Goal: Complete application form

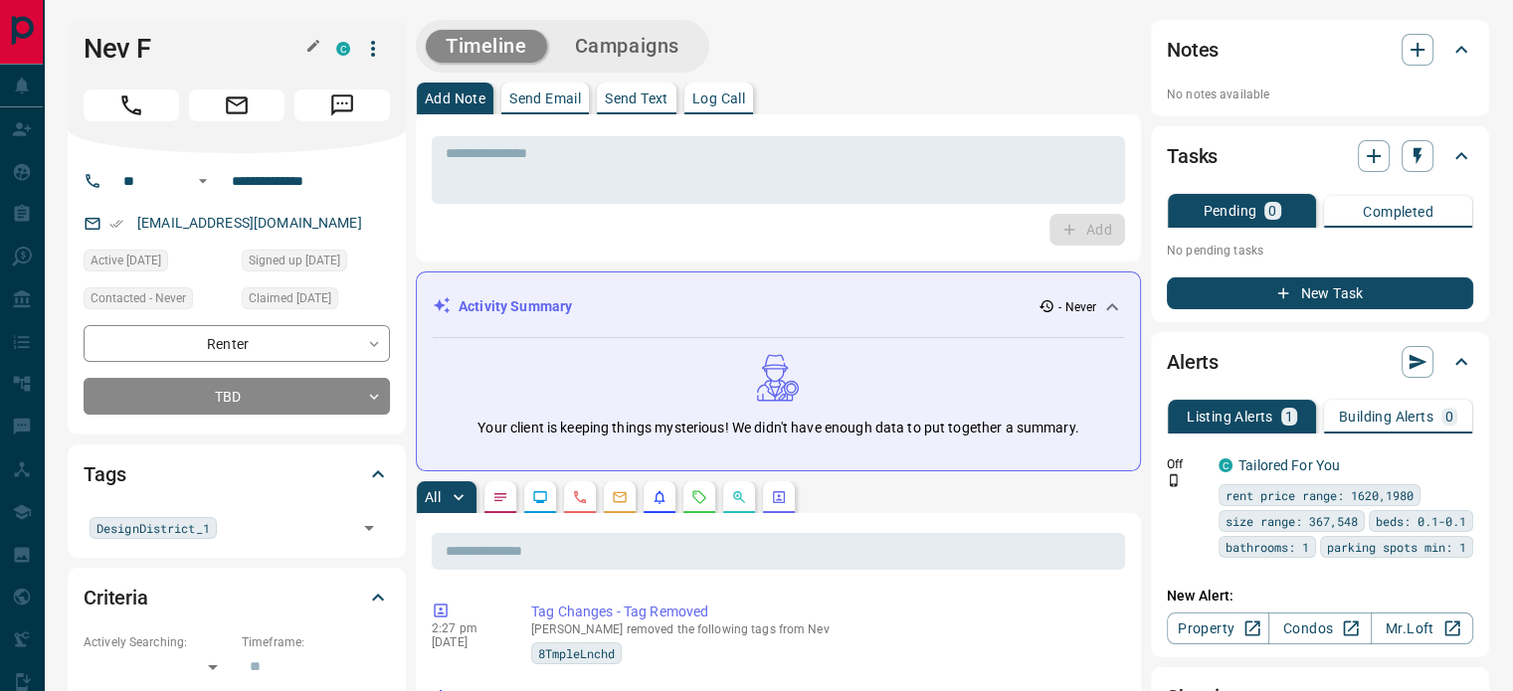
click at [311, 46] on icon "button" at bounding box center [313, 46] width 12 height 12
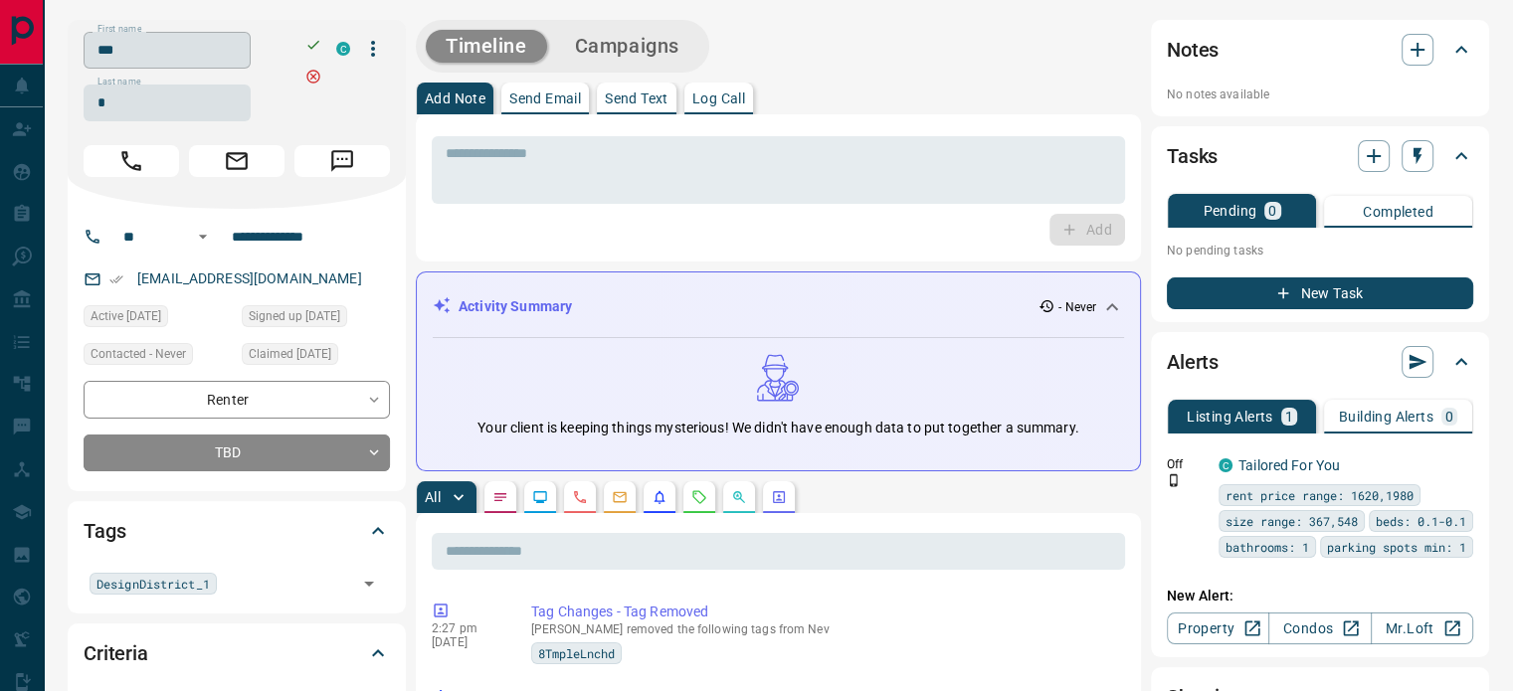
click at [183, 52] on input "***" at bounding box center [167, 50] width 167 height 37
click at [163, 108] on input "*" at bounding box center [167, 103] width 167 height 37
click at [319, 242] on input "**********" at bounding box center [301, 237] width 155 height 32
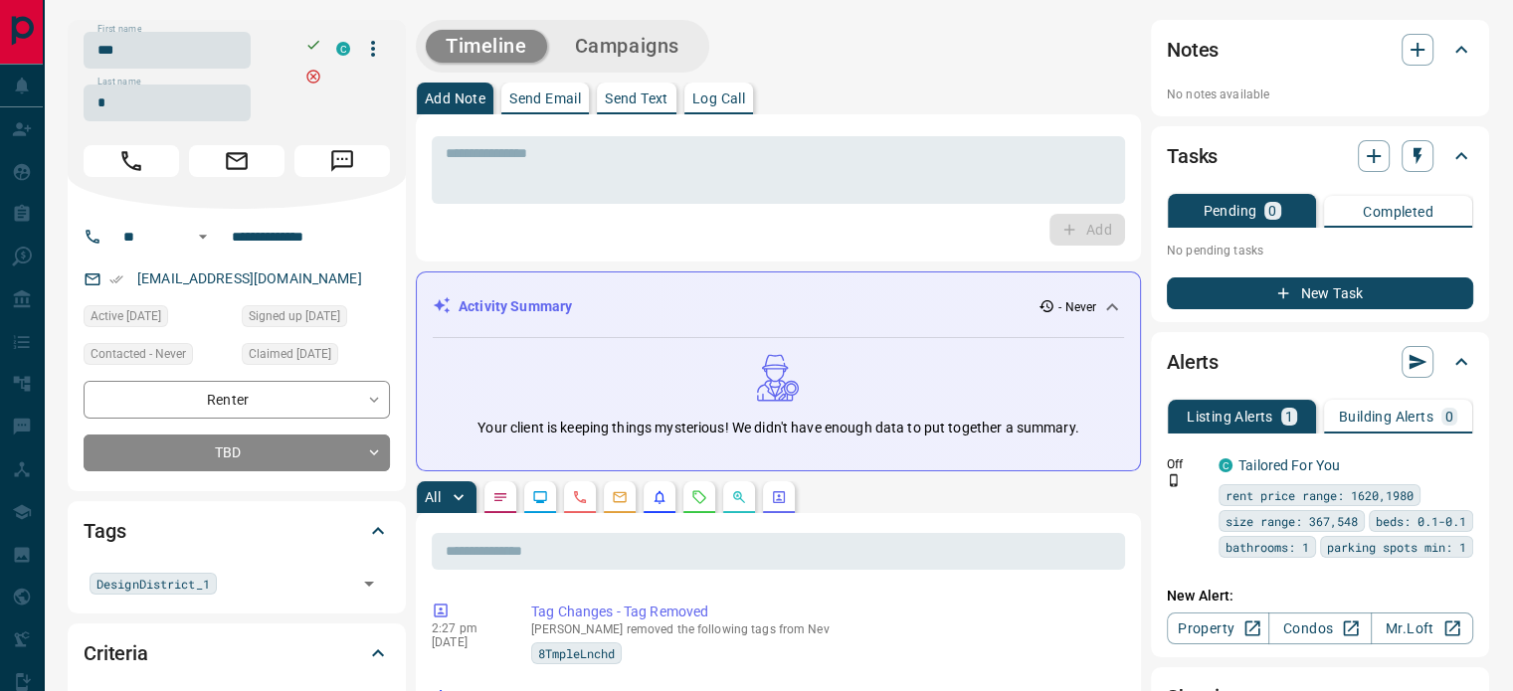
click at [291, 280] on div "[EMAIL_ADDRESS][DOMAIN_NAME]" at bounding box center [237, 279] width 306 height 33
copy link "[EMAIL_ADDRESS][DOMAIN_NAME]"
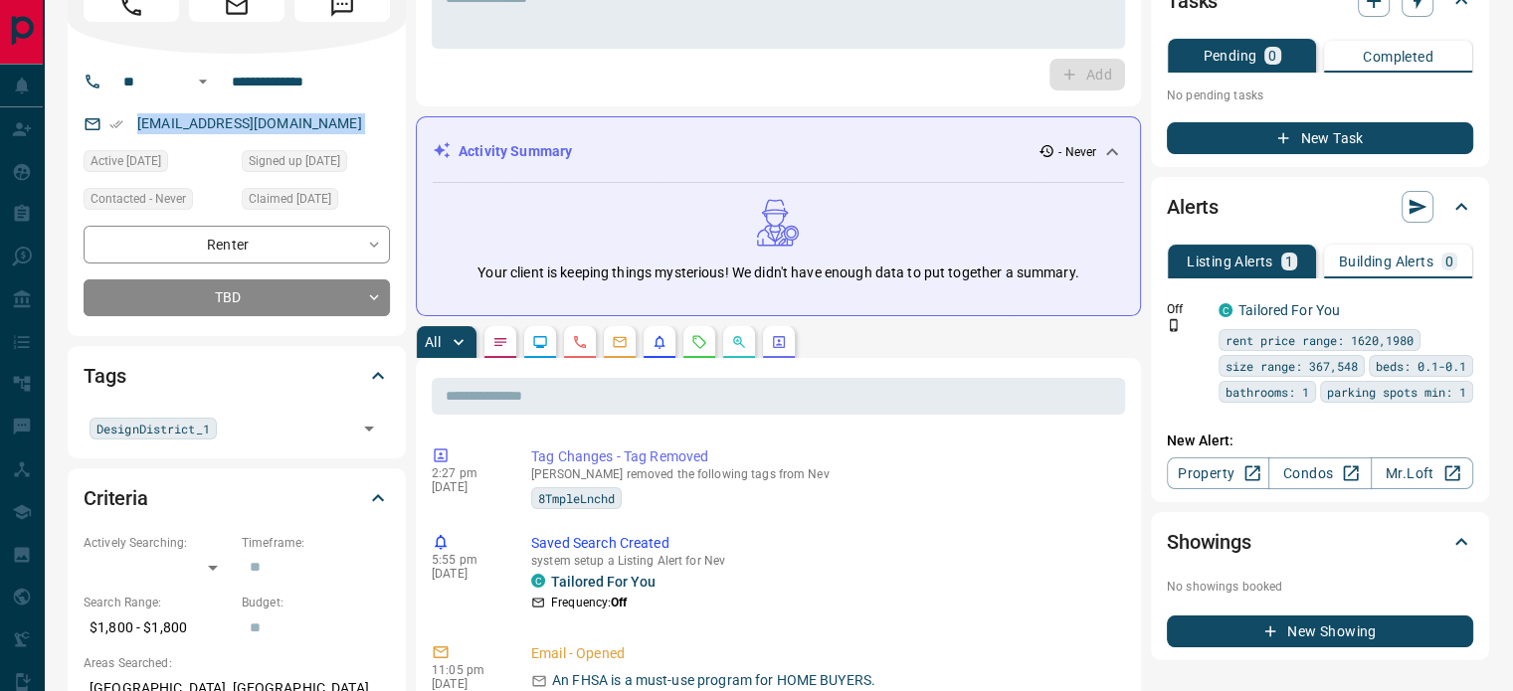
scroll to position [398, 0]
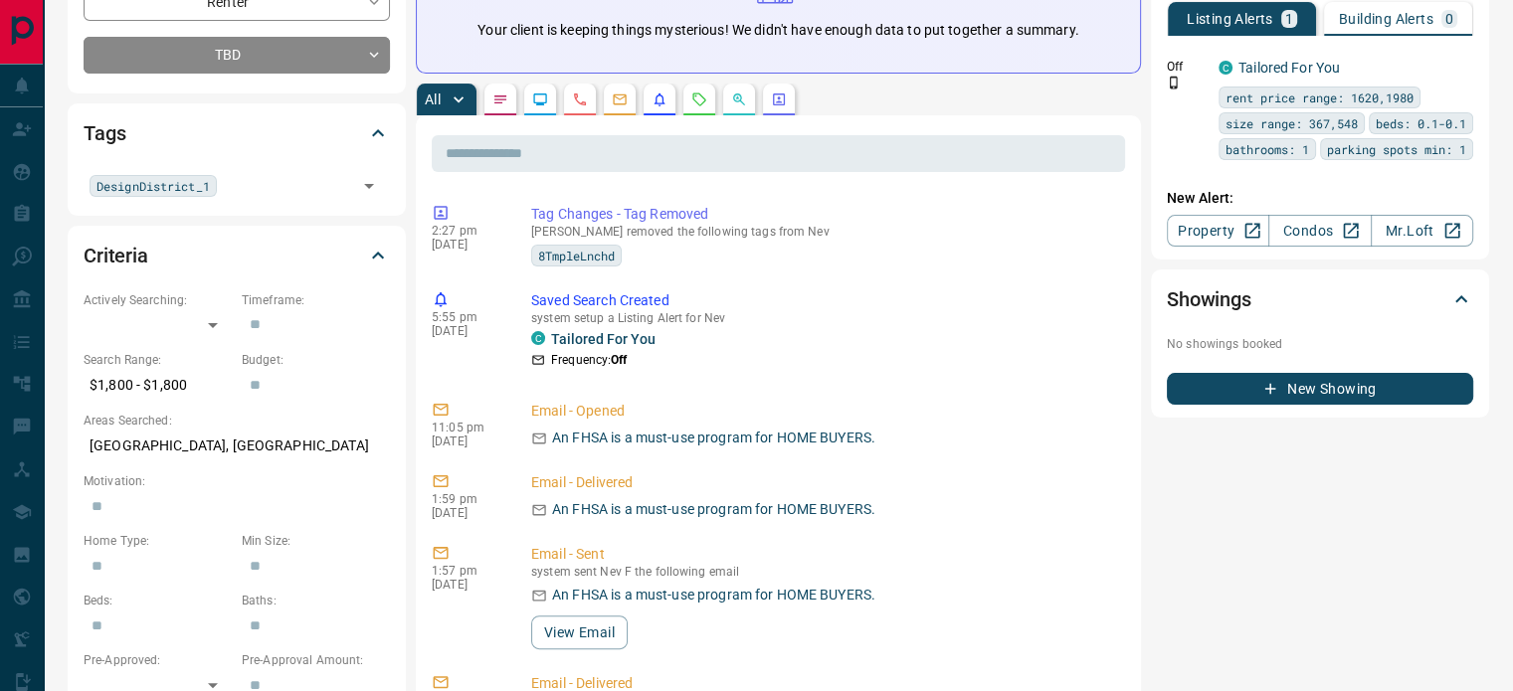
click at [202, 450] on p "[GEOGRAPHIC_DATA], [GEOGRAPHIC_DATA]" at bounding box center [237, 446] width 306 height 33
copy p "[GEOGRAPHIC_DATA], [GEOGRAPHIC_DATA]"
click at [577, 92] on icon "Calls" at bounding box center [580, 100] width 16 height 16
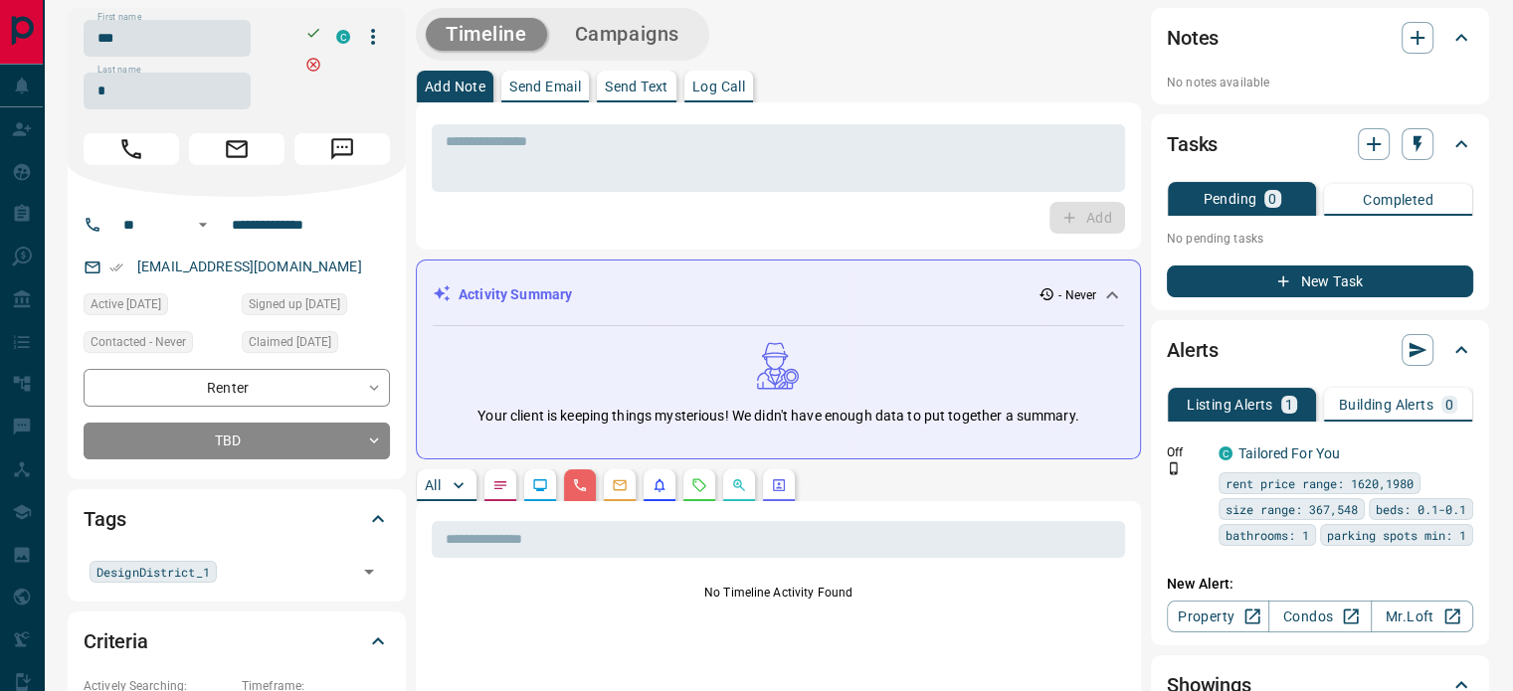
scroll to position [0, 0]
